Goal: Task Accomplishment & Management: Use online tool/utility

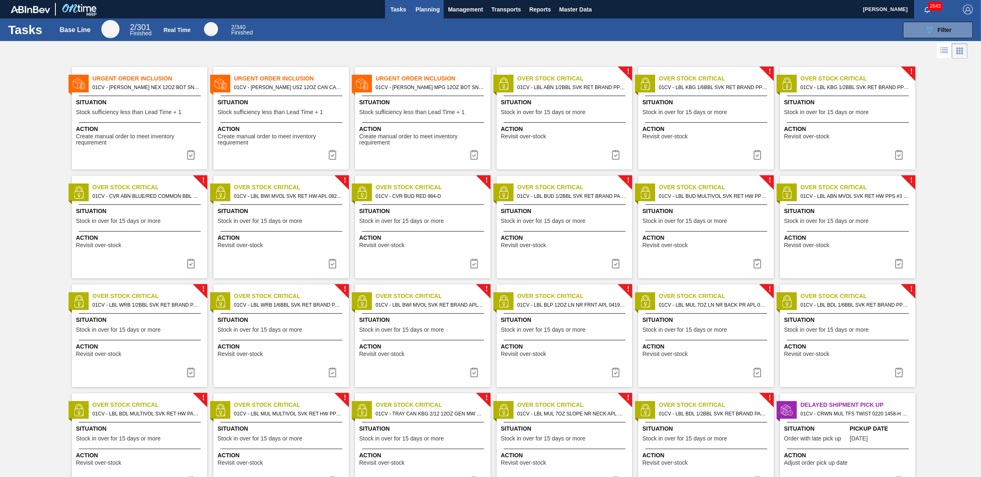
click at [420, 11] on span "Planning" at bounding box center [427, 10] width 24 height 10
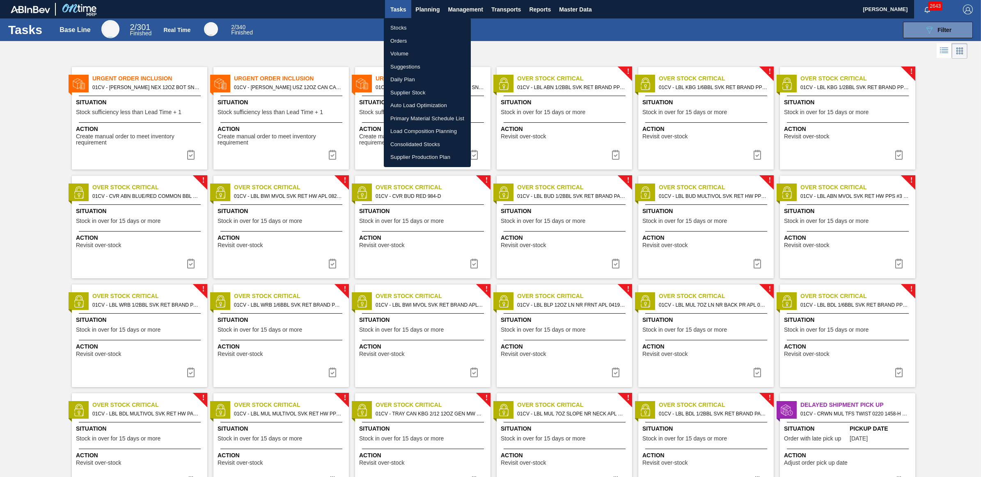
click at [411, 31] on li "Stocks" at bounding box center [427, 27] width 87 height 13
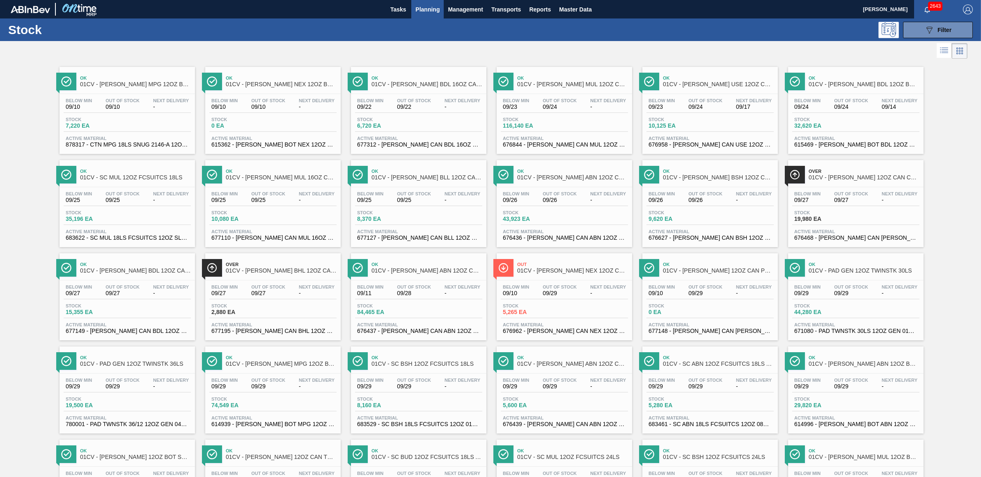
click at [727, 40] on div "Stock 089F7B8B-B2A5-4AFE-B5C0-19BA573D28AC Filter" at bounding box center [490, 29] width 981 height 23
click at [424, 11] on span "Planning" at bounding box center [427, 10] width 24 height 10
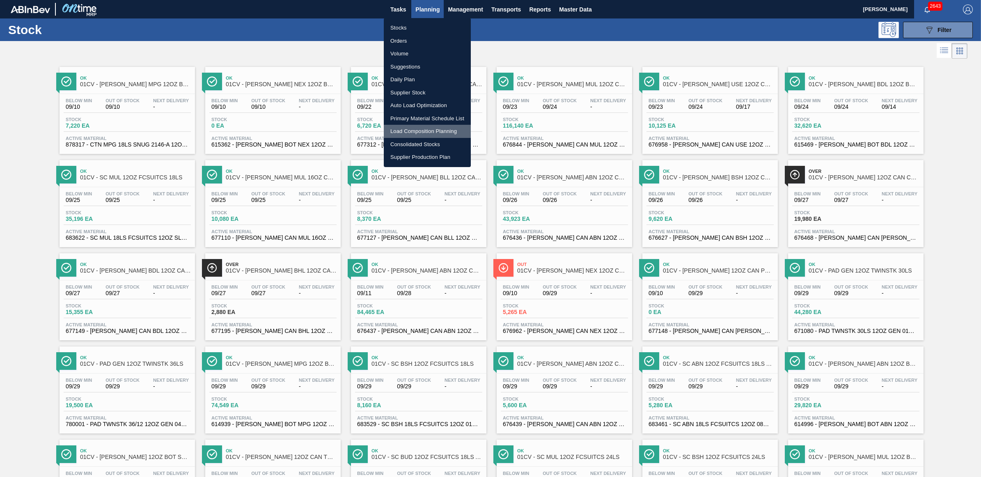
click at [412, 132] on li "Load Composition Planning" at bounding box center [427, 131] width 87 height 13
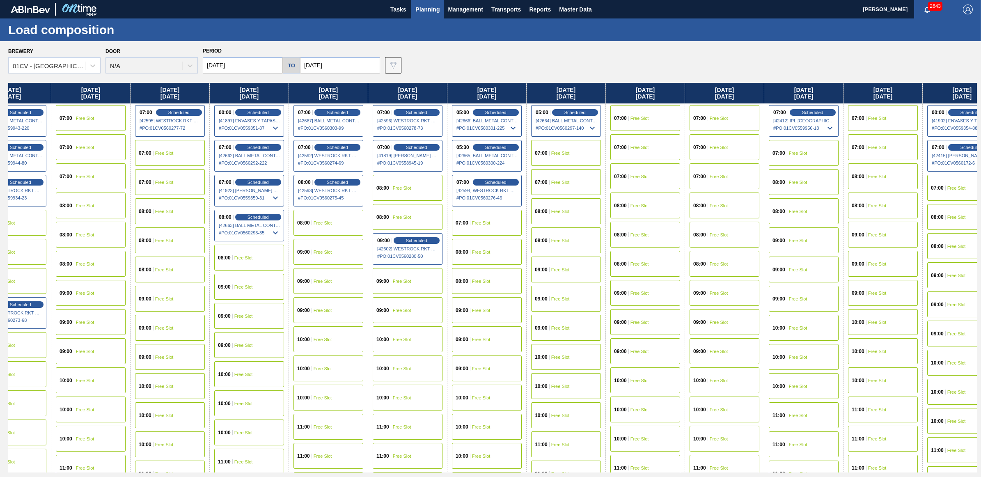
drag, startPoint x: 842, startPoint y: 92, endPoint x: -92, endPoint y: 126, distance: 934.6
click at [0, 0] on html "Tasks Planning Management Transports Reports Master Data [PERSON_NAME] 2643 Mar…" at bounding box center [490, 0] width 981 height 0
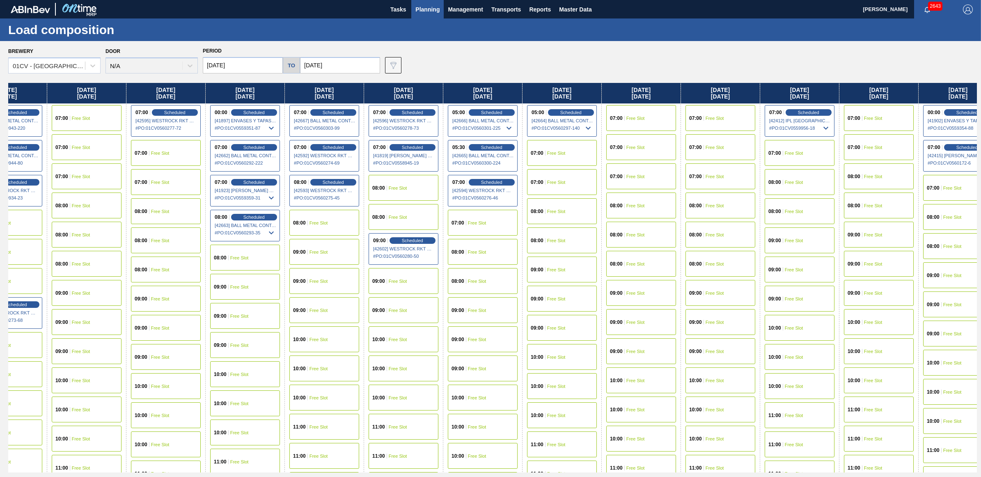
click at [326, 254] on div "09:00 Free Slot" at bounding box center [324, 252] width 70 height 26
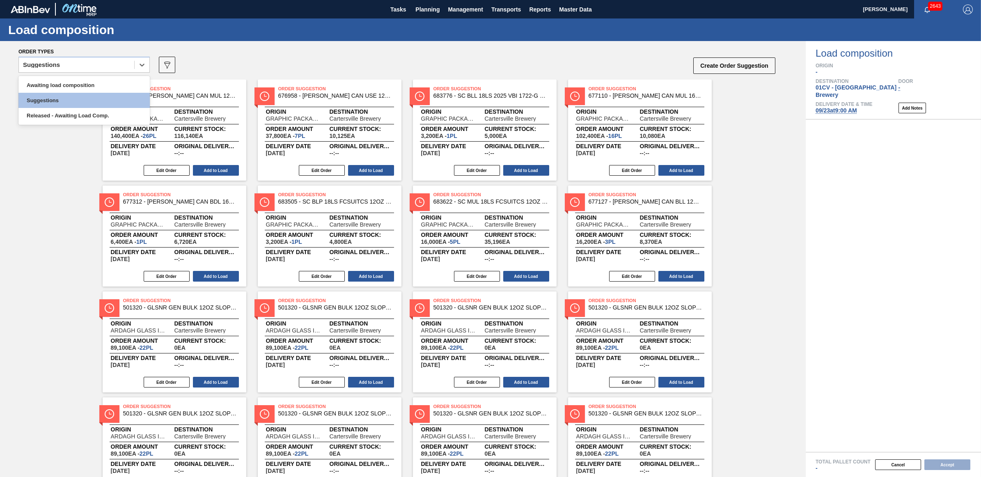
click at [92, 70] on div "Suggestions" at bounding box center [76, 65] width 115 height 12
click at [85, 87] on div "Awaiting load composition" at bounding box center [83, 85] width 131 height 15
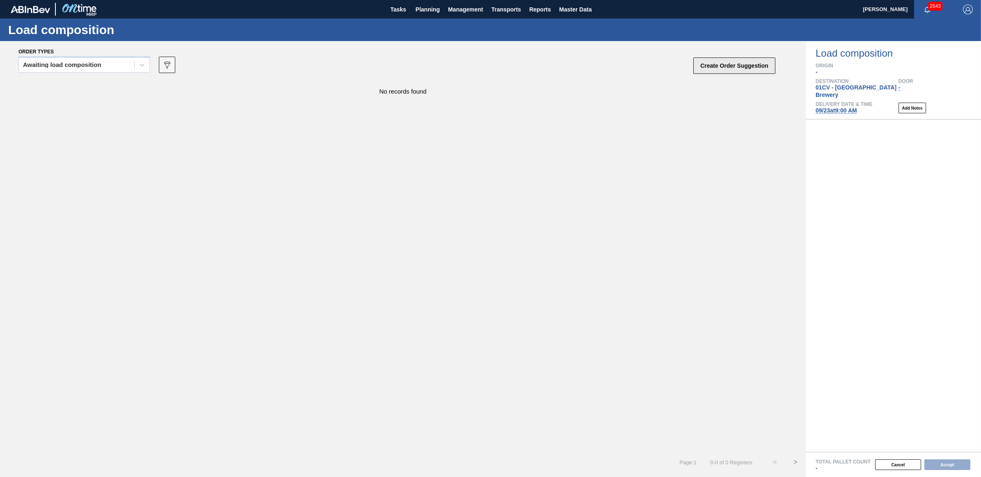
click at [747, 65] on button "Create Order Suggestion" at bounding box center [734, 65] width 82 height 16
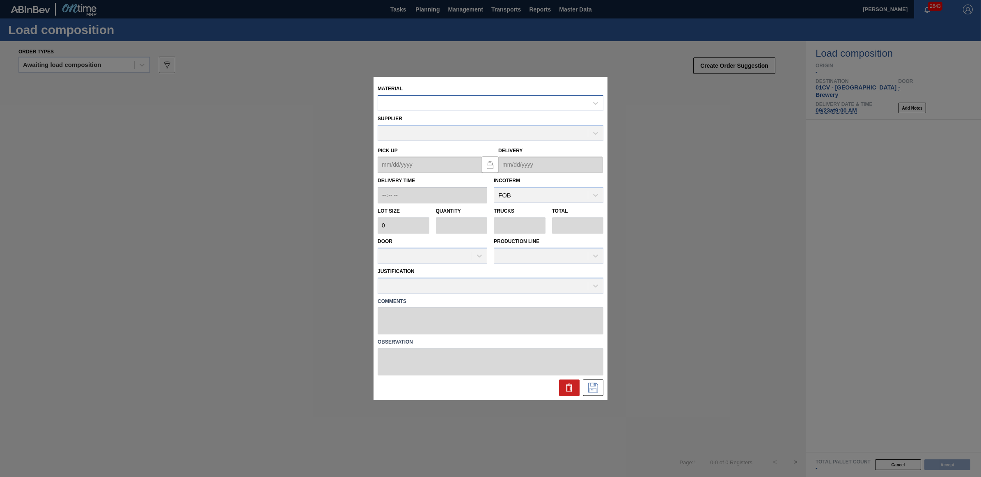
click at [519, 105] on div at bounding box center [483, 103] width 210 height 12
type input "710298"
type input "3,600"
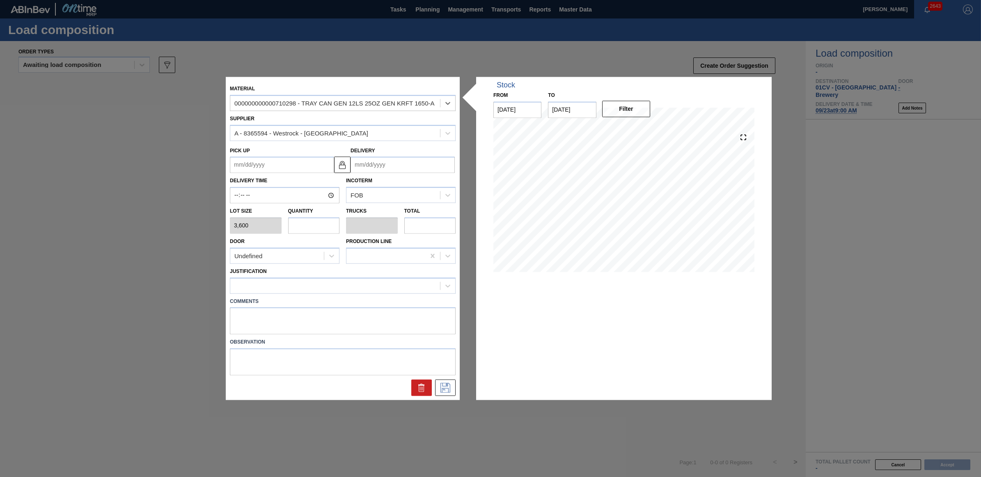
click at [308, 226] on input "text" at bounding box center [314, 225] width 52 height 16
type input "5"
type input "0.104"
type input "18,000"
type input "52"
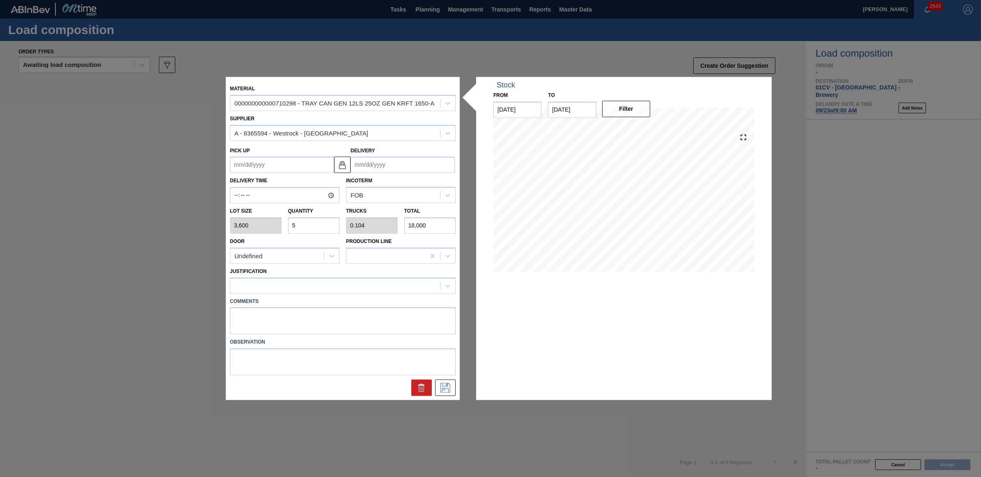
type input "1.083"
type input "187,200"
type input "5"
type input "0.104"
type input "18,000"
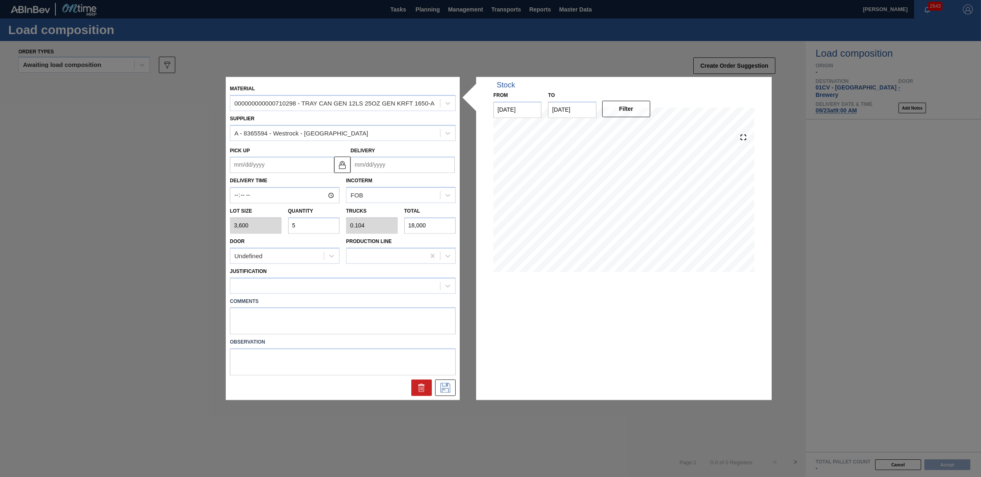
type input "0"
type input "2"
type input "0.042"
type input "7,200"
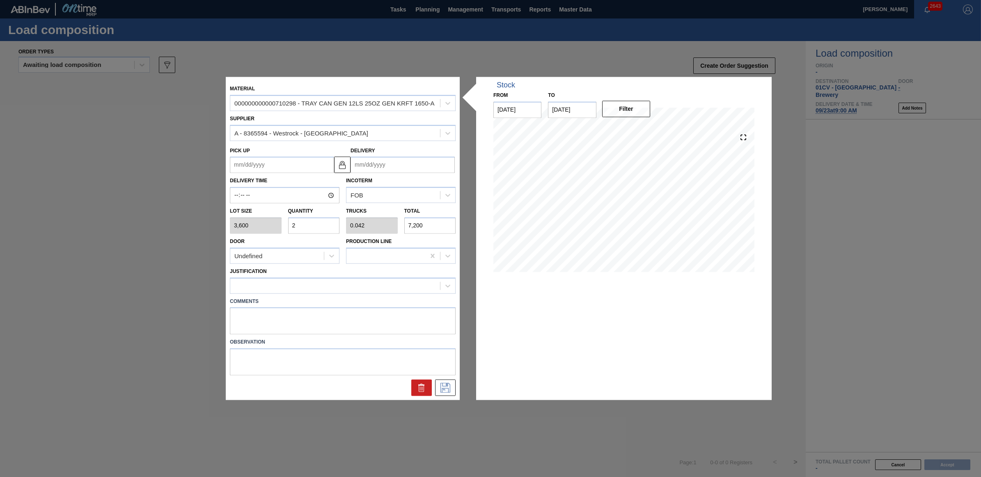
type input "25"
type input "0.521"
type input "90,000"
type input "2"
type input "0.042"
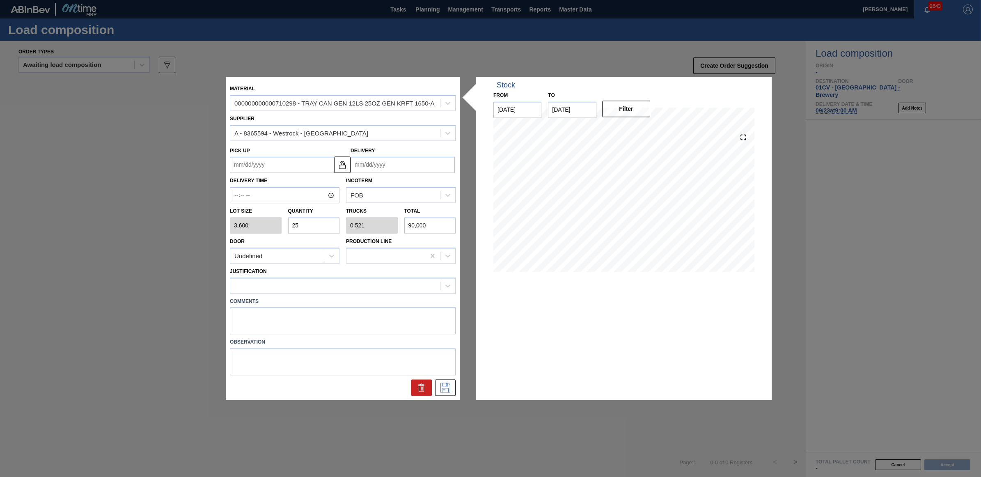
type input "7,200"
type input "24"
type input "0.5"
type input "86,400"
type input "2"
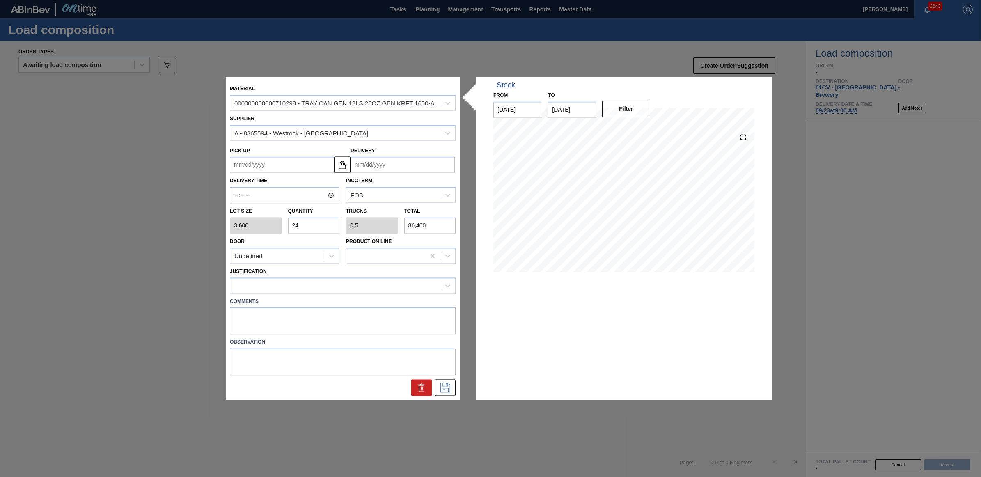
type input "0.042"
type input "7,200"
type input "23"
type input "0.479"
type input "82,800"
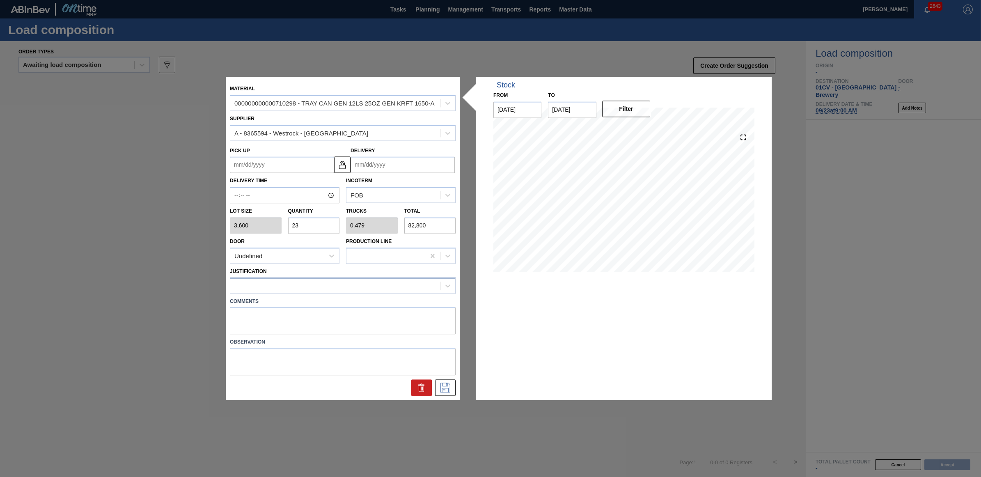
type input "23"
click at [271, 290] on div at bounding box center [335, 286] width 210 height 12
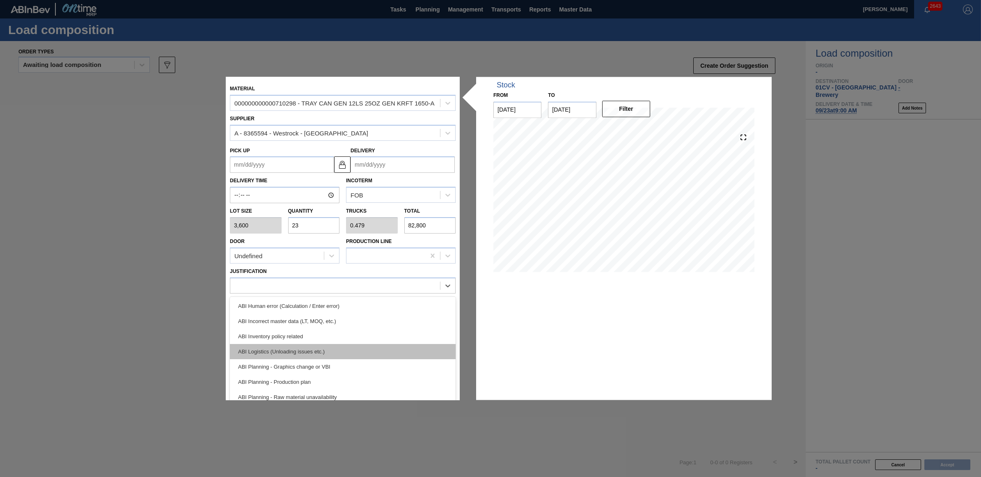
scroll to position [51, 0]
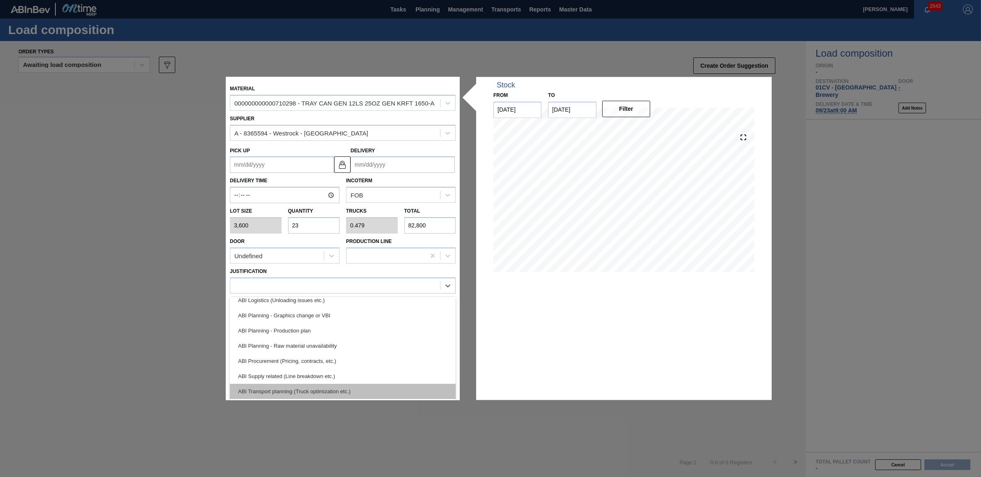
click at [317, 387] on div "ABI Transport planning (Truck optimization etc.)" at bounding box center [343, 391] width 226 height 15
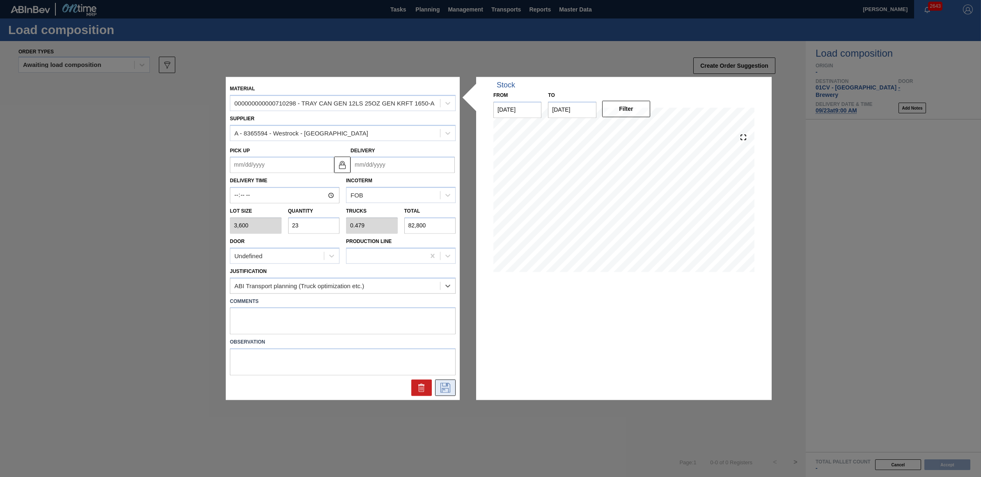
click at [448, 387] on icon at bounding box center [445, 388] width 13 height 10
click at [372, 167] on input "Delivery" at bounding box center [403, 165] width 104 height 16
click at [386, 251] on div "23" at bounding box center [386, 250] width 11 height 11
type up "[DATE]"
type input "[DATE]"
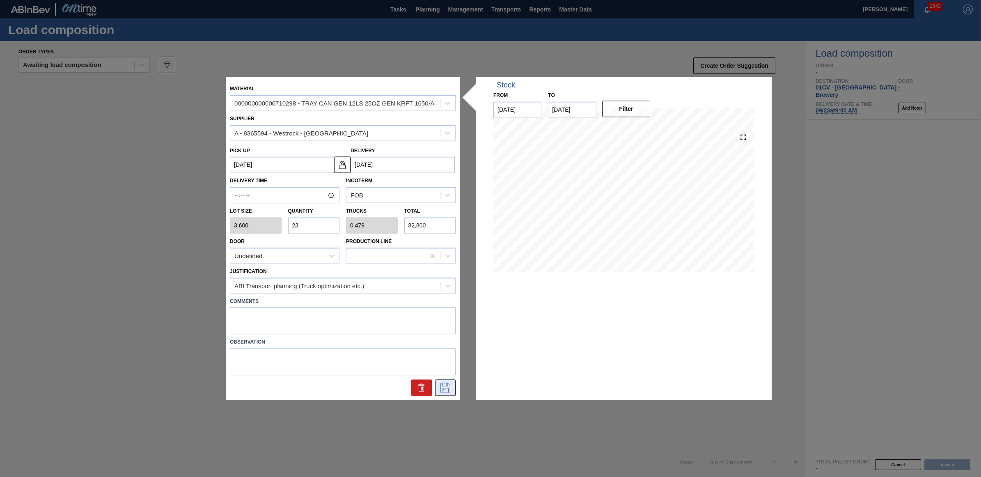
click at [450, 385] on icon at bounding box center [445, 388] width 13 height 10
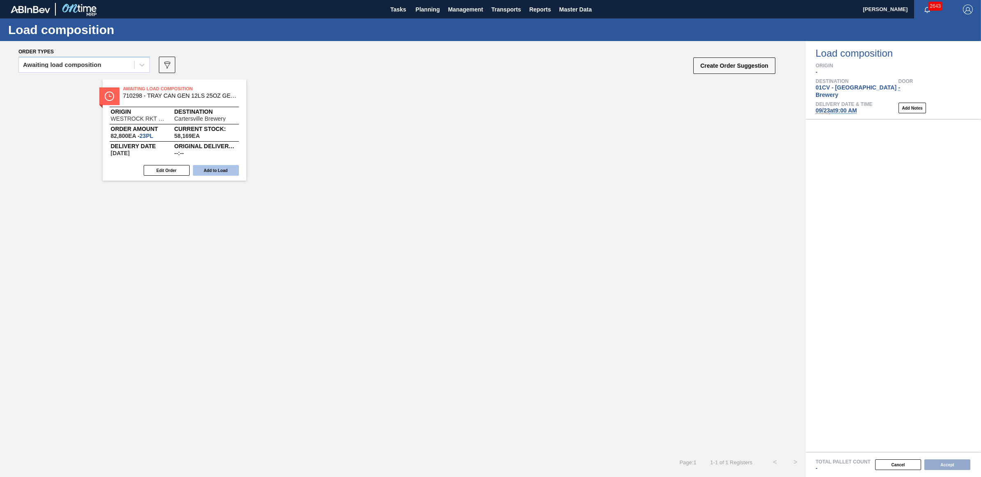
click at [211, 172] on button "Add to Load" at bounding box center [216, 170] width 46 height 11
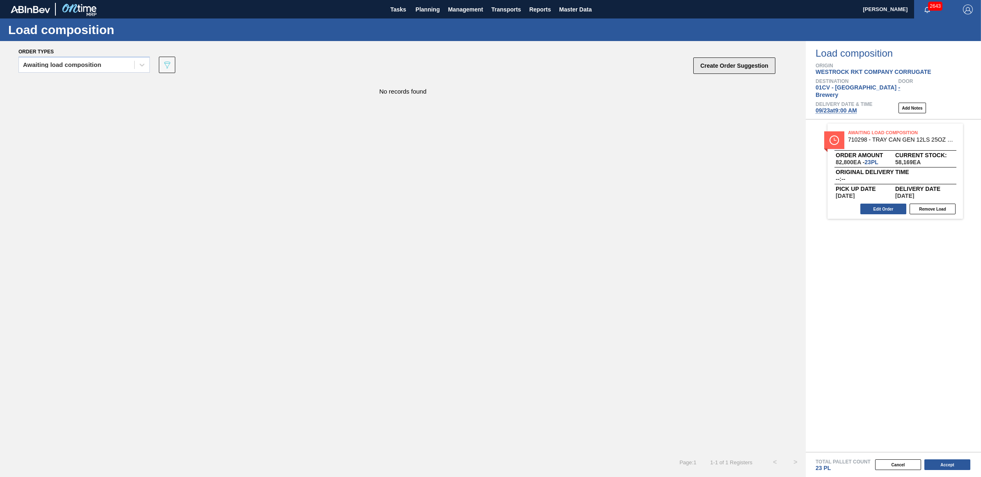
click at [733, 67] on button "Create Order Suggestion" at bounding box center [734, 65] width 82 height 16
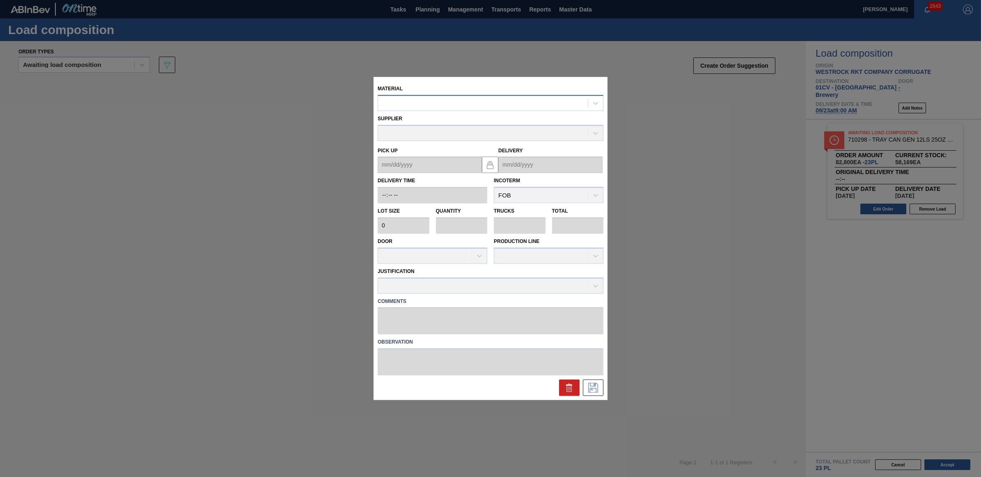
click at [389, 101] on div at bounding box center [483, 103] width 210 height 12
type input "710512"
type input "2,400"
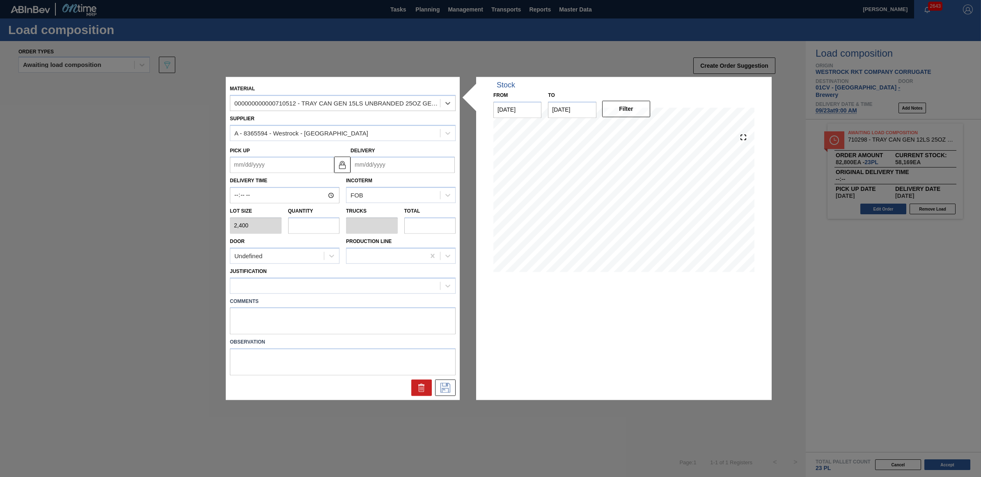
click at [305, 227] on input "text" at bounding box center [314, 225] width 52 height 16
type input "1"
type input "0.019"
type input "2,400"
type input "10"
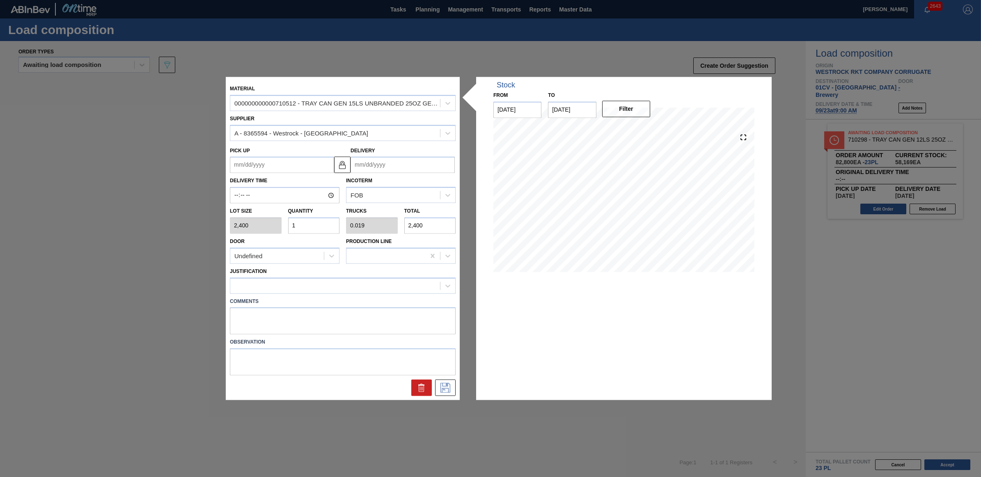
type input "0.185"
type input "24,000"
type input "1"
type input "0.019"
type input "2,400"
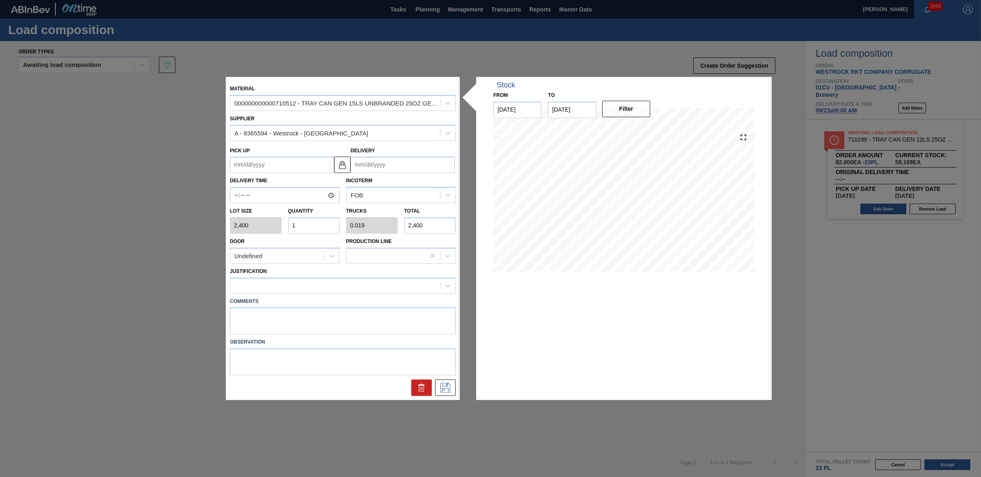
type input "12"
type input "0.222"
type input "28,800"
type input "1"
type input "0.019"
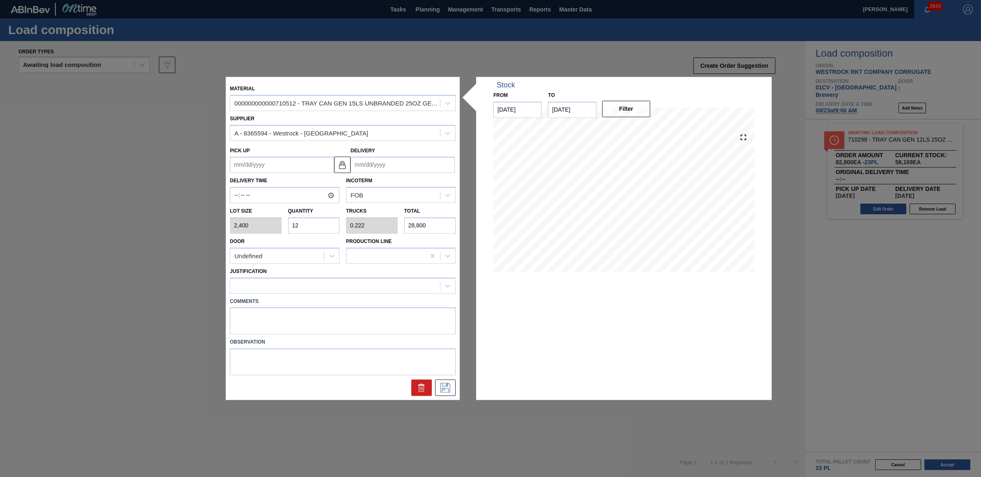
type input "2,400"
type input "0"
type input "2"
type input "0.037"
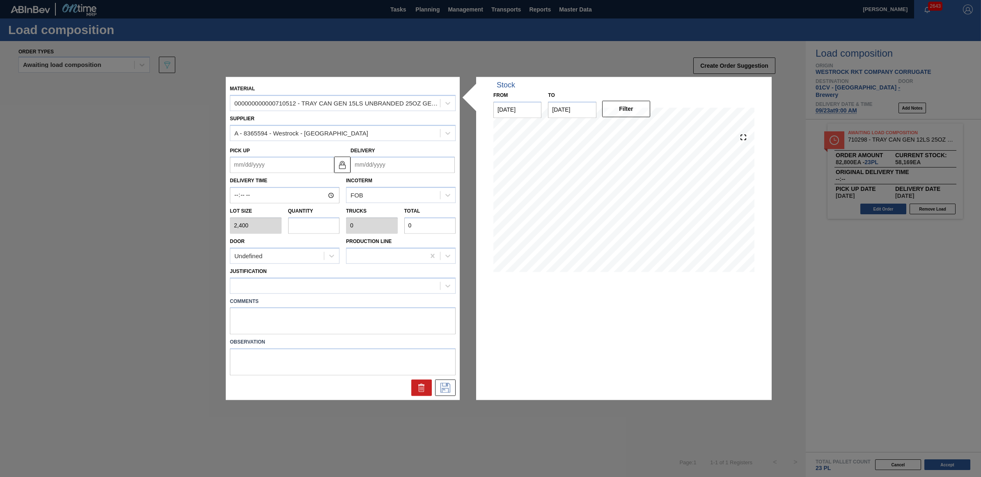
type input "4,800"
type input "24"
type input "0.444"
type input "57,600"
type input "24"
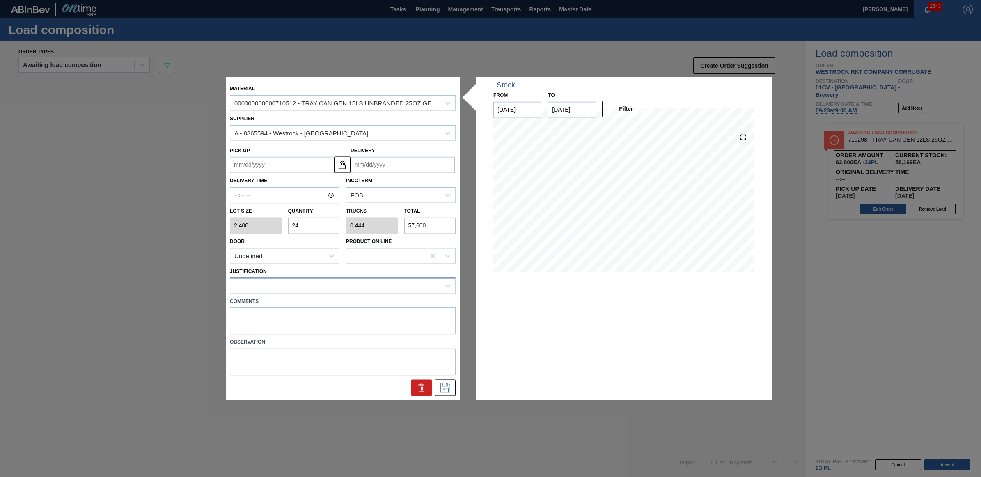
click at [295, 287] on div at bounding box center [335, 286] width 210 height 12
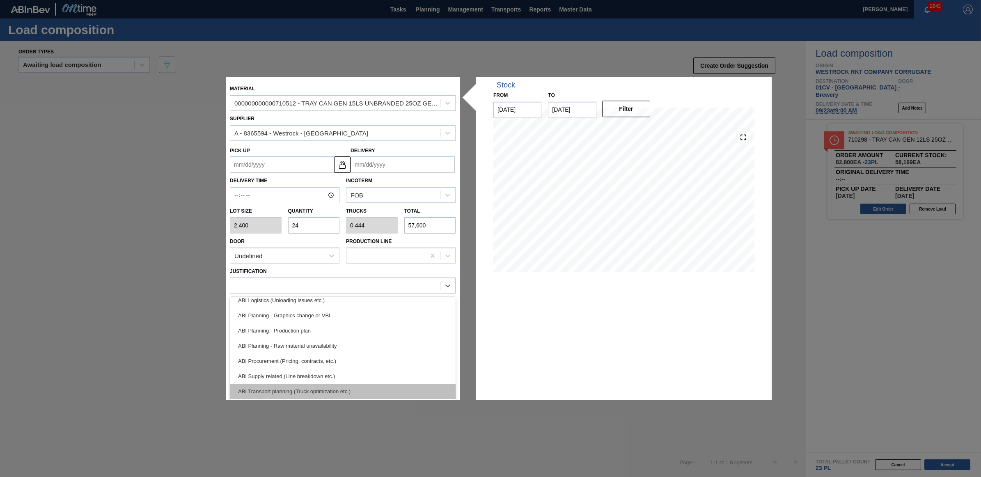
click at [335, 386] on div "ABI Transport planning (Truck optimization etc.)" at bounding box center [343, 391] width 226 height 15
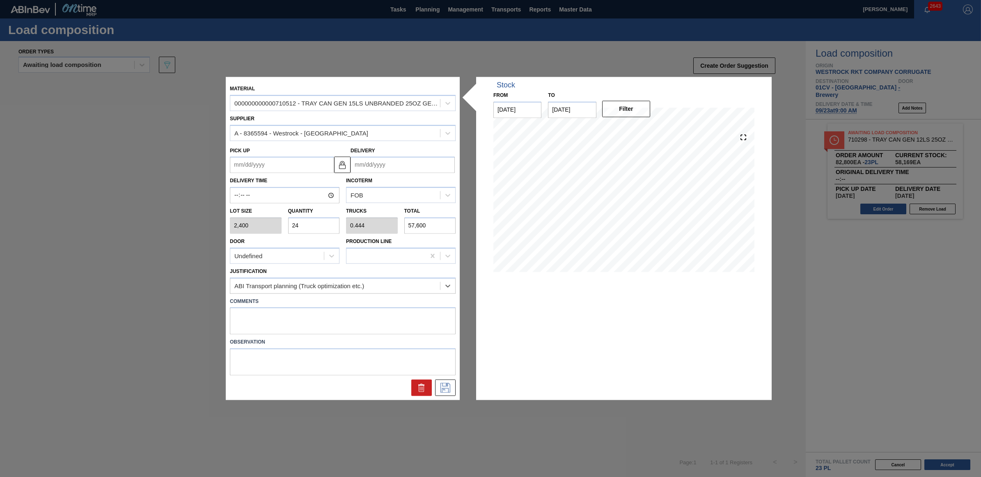
click at [420, 163] on input "Delivery" at bounding box center [403, 165] width 104 height 16
click at [388, 250] on div "23" at bounding box center [386, 250] width 11 height 11
type up "[DATE]"
type input "[DATE]"
click at [446, 387] on icon at bounding box center [445, 388] width 13 height 10
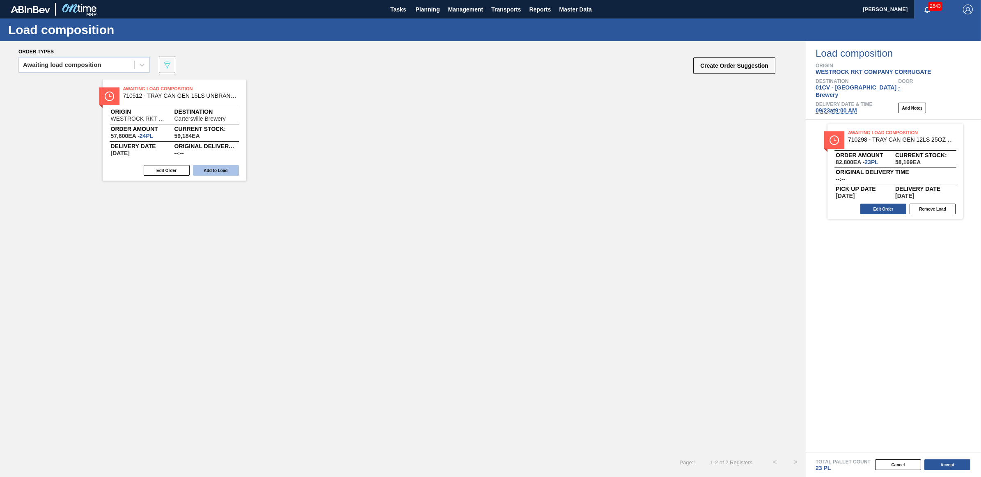
click at [209, 170] on button "Add to Load" at bounding box center [216, 170] width 46 height 11
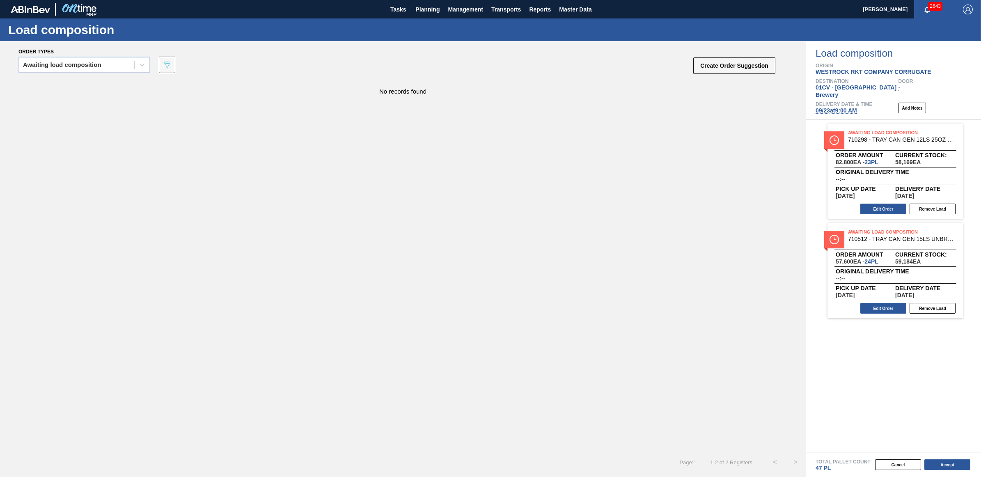
click at [484, 259] on div "No records found" at bounding box center [403, 266] width 806 height 372
click at [725, 59] on button "Create Order Suggestion" at bounding box center [734, 65] width 82 height 16
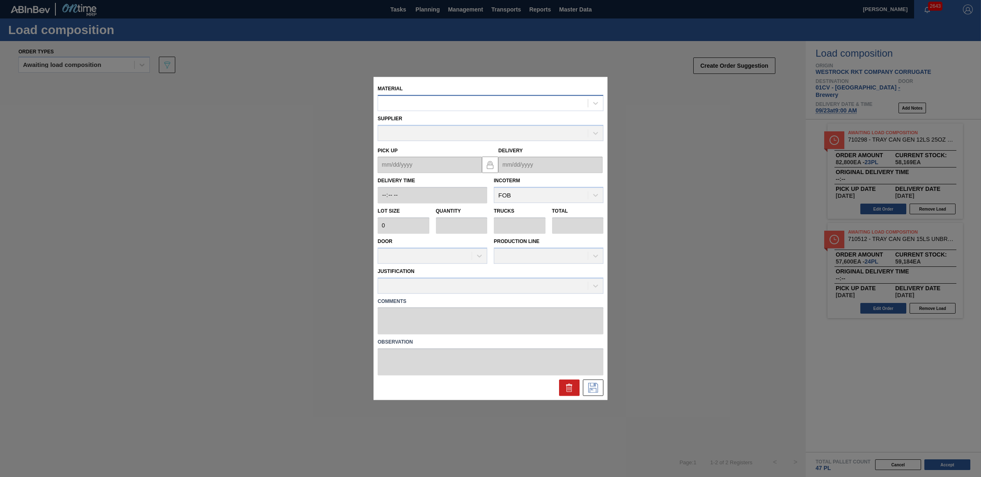
click at [395, 107] on div at bounding box center [483, 103] width 210 height 12
type input "7"
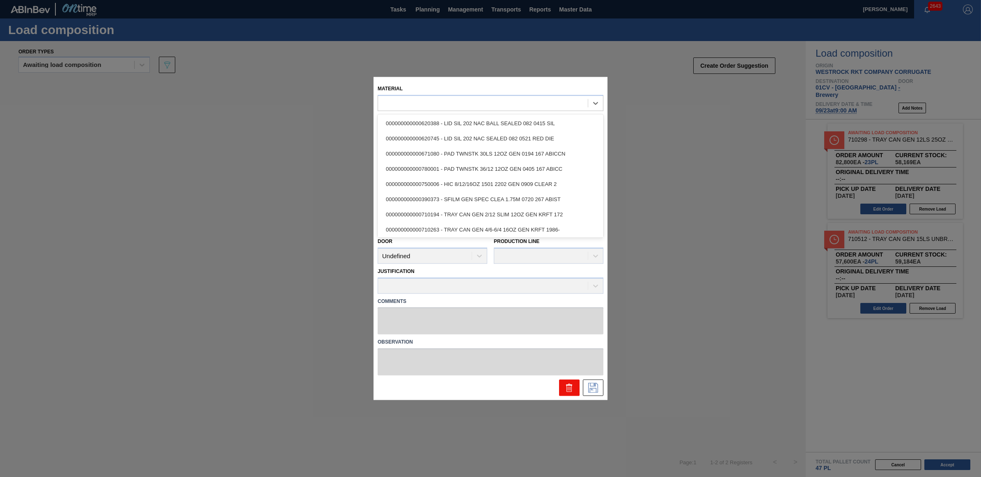
click at [573, 392] on icon at bounding box center [569, 388] width 10 height 10
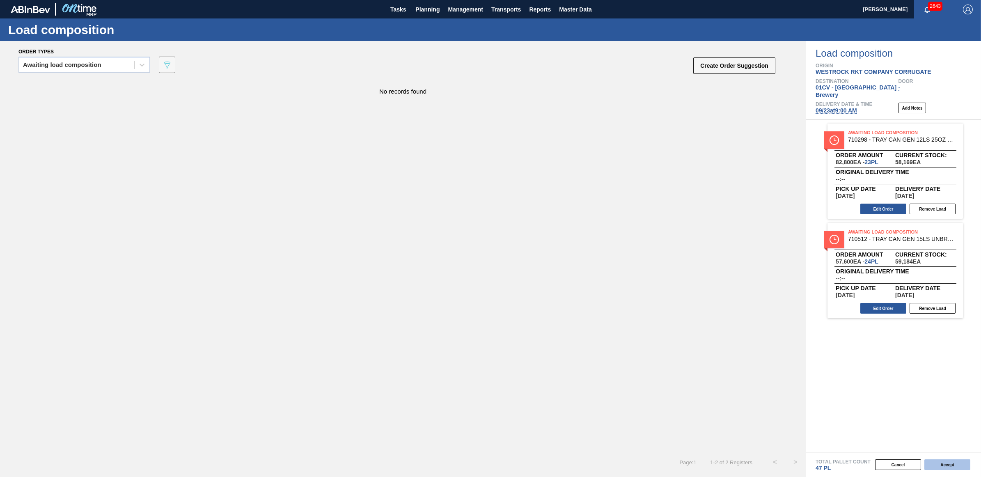
click at [941, 464] on button "Accept" at bounding box center [948, 464] width 46 height 11
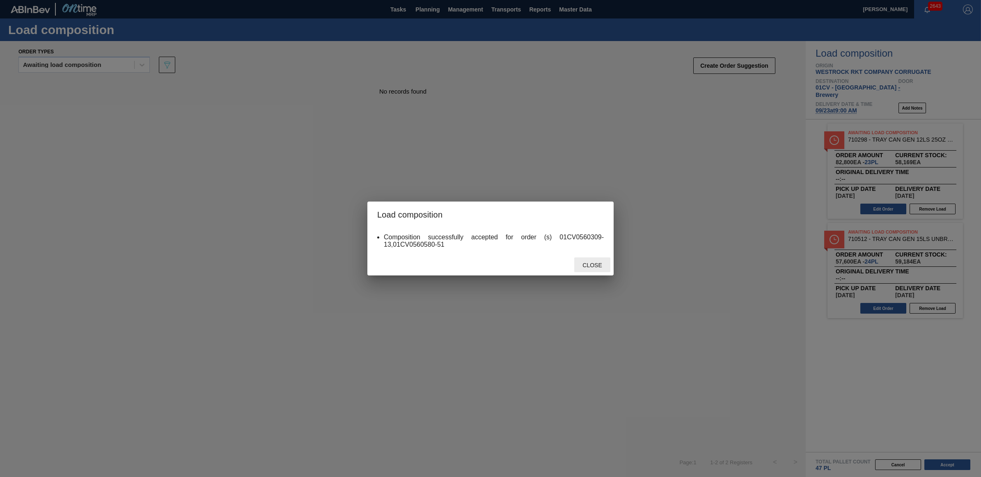
click at [587, 263] on span "Close" at bounding box center [592, 265] width 32 height 7
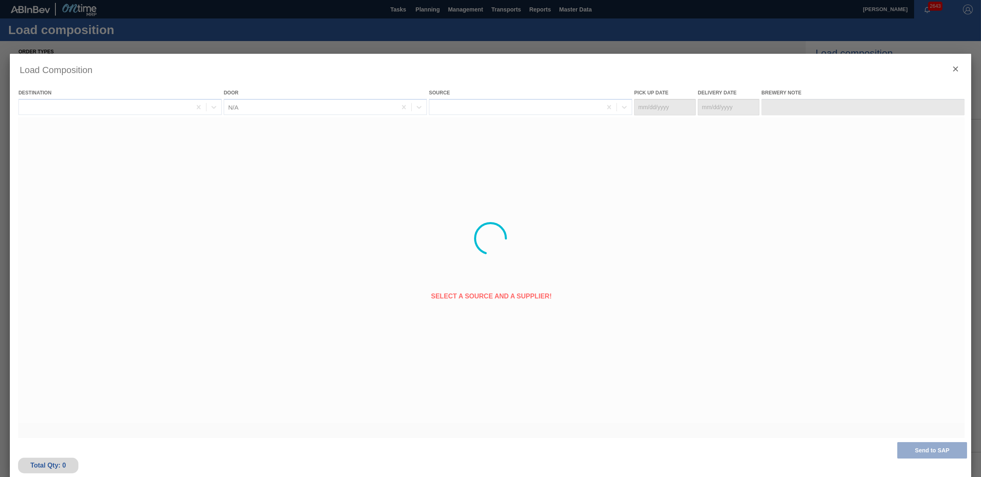
type Date "[DATE]"
